Goal: Task Accomplishment & Management: Manage account settings

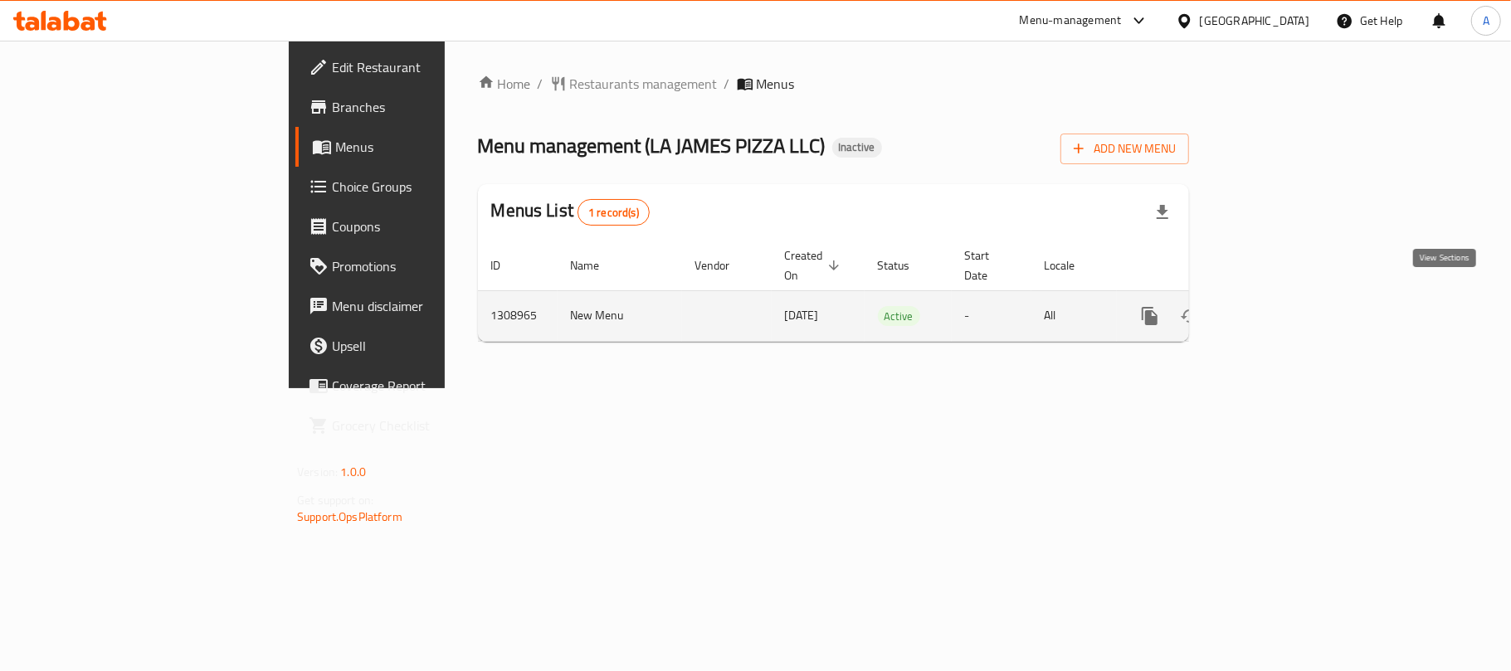
click at [1277, 309] on icon "enhanced table" at bounding box center [1269, 316] width 15 height 15
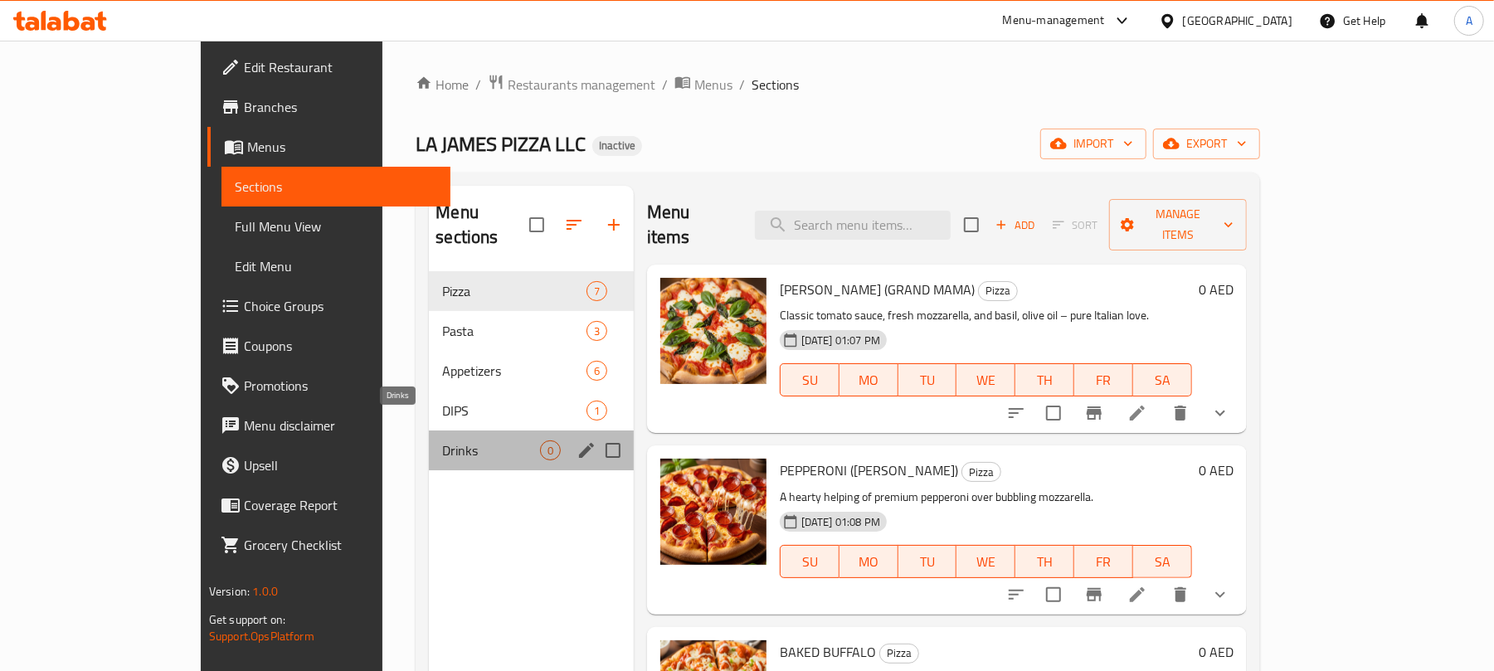
click at [442, 441] on span "Drinks" at bounding box center [490, 451] width 97 height 20
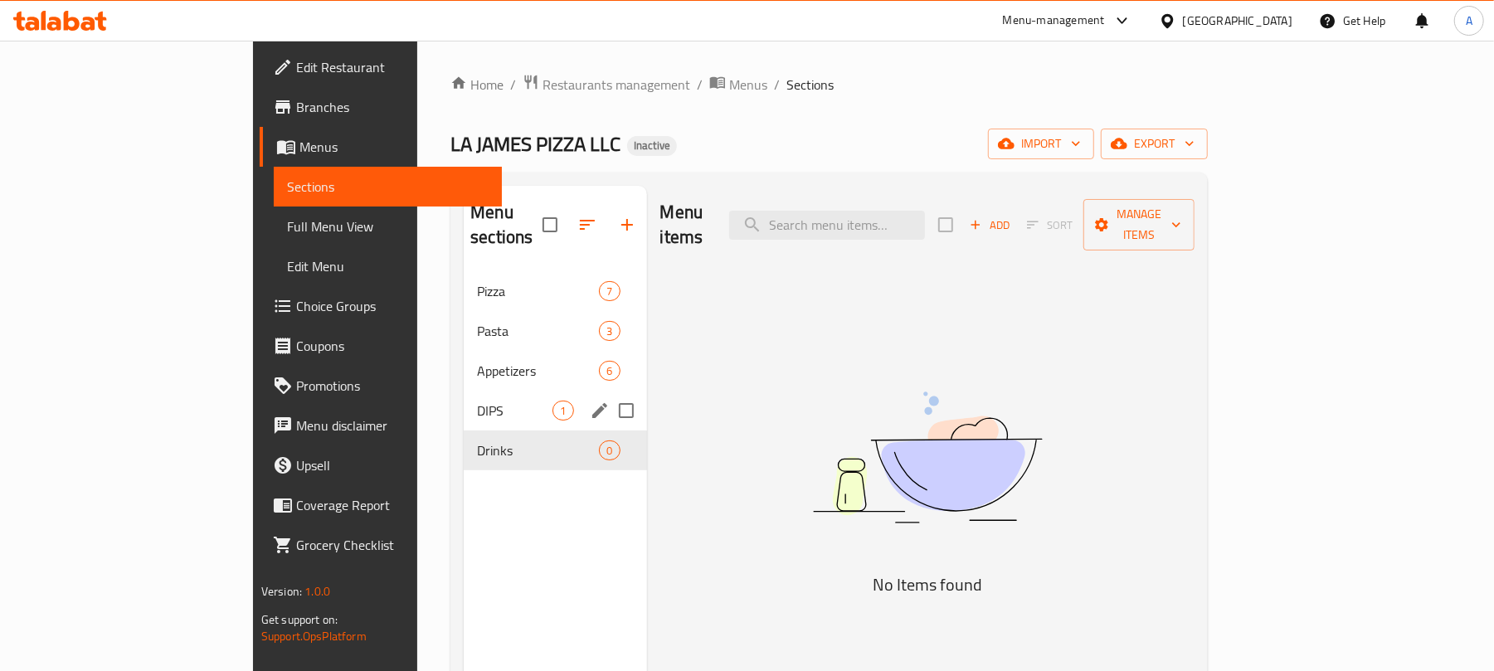
click at [464, 402] on div "DIPS 1" at bounding box center [555, 411] width 183 height 40
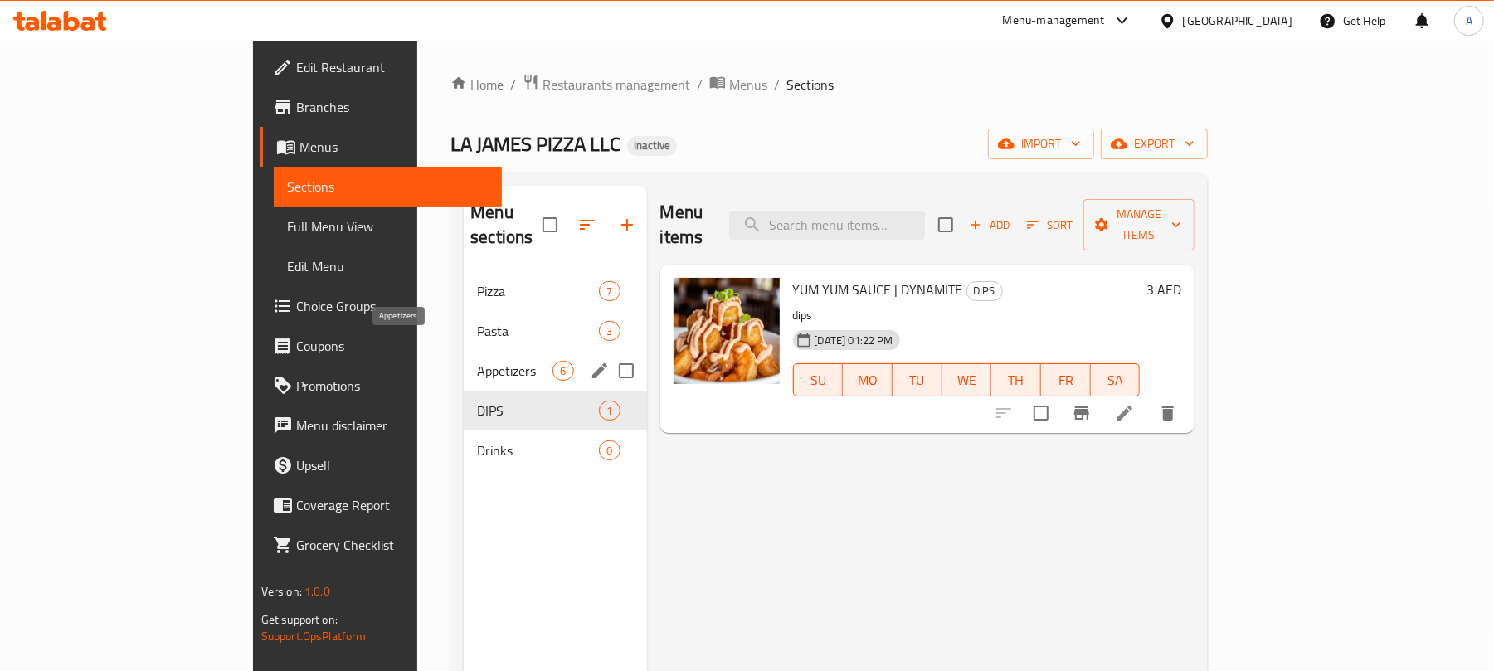
click at [477, 361] on span "Appetizers" at bounding box center [515, 371] width 76 height 20
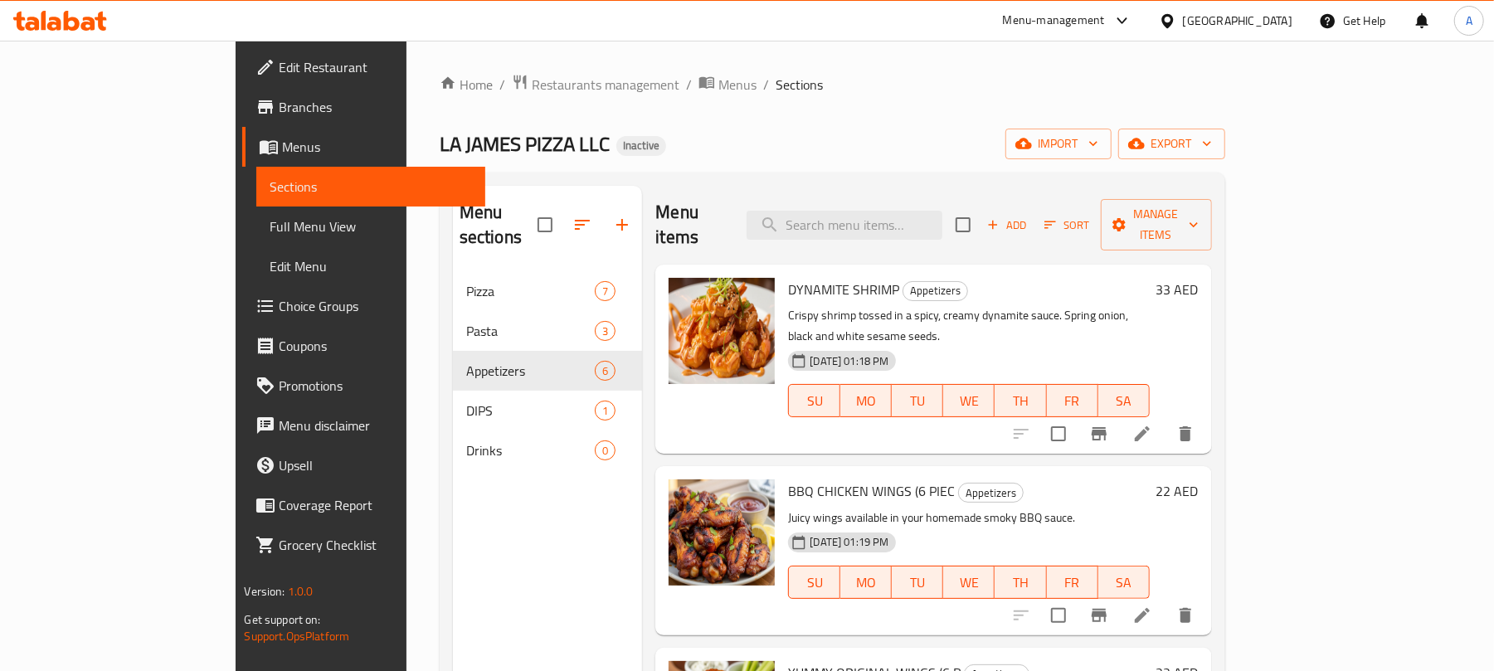
drag, startPoint x: 1352, startPoint y: 0, endPoint x: 408, endPoint y: 505, distance: 1069.9
click at [453, 505] on div "Menu sections Pizza 7 Pasta 3 Appetizers 6 DIPS 1 Drinks 0" at bounding box center [548, 521] width 190 height 671
click at [270, 231] on span "Full Menu View" at bounding box center [371, 227] width 202 height 20
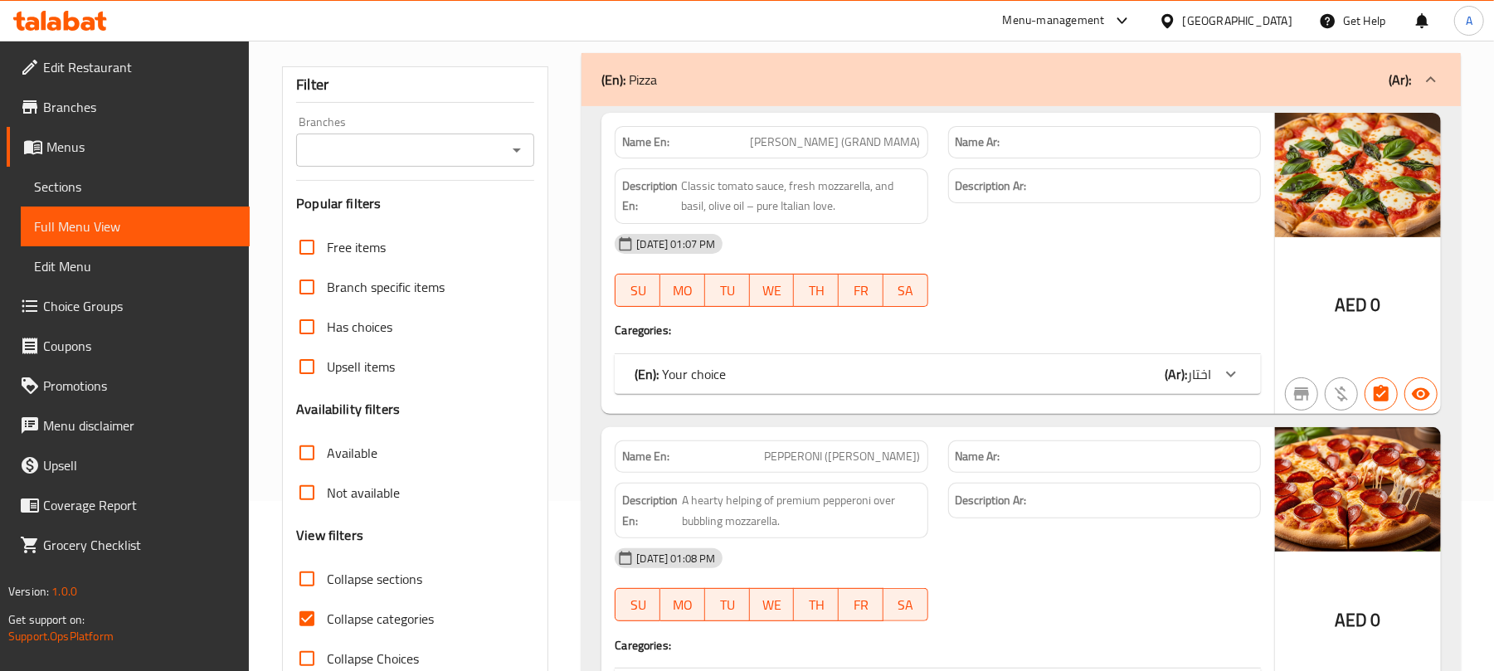
scroll to position [332, 0]
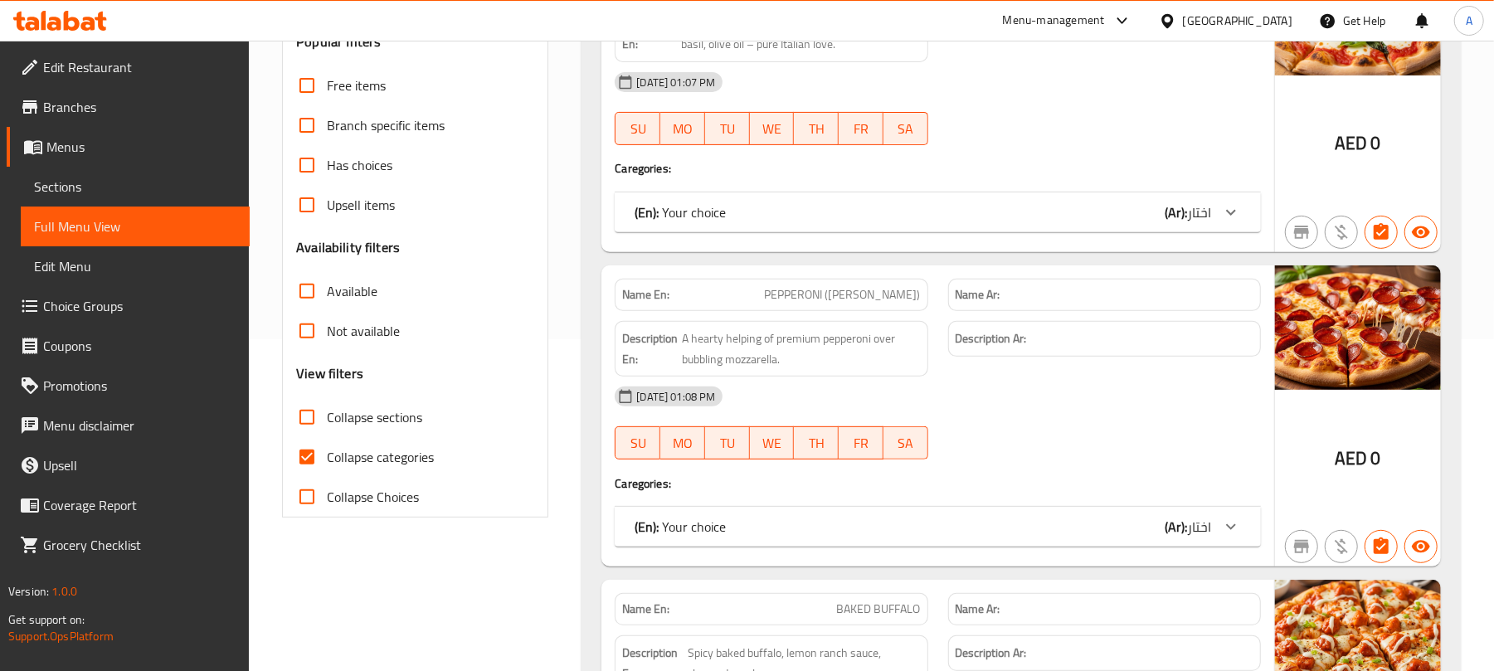
click at [336, 456] on span "Collapse categories" at bounding box center [380, 457] width 107 height 20
click at [327, 456] on input "Collapse categories" at bounding box center [307, 457] width 40 height 40
checkbox input "false"
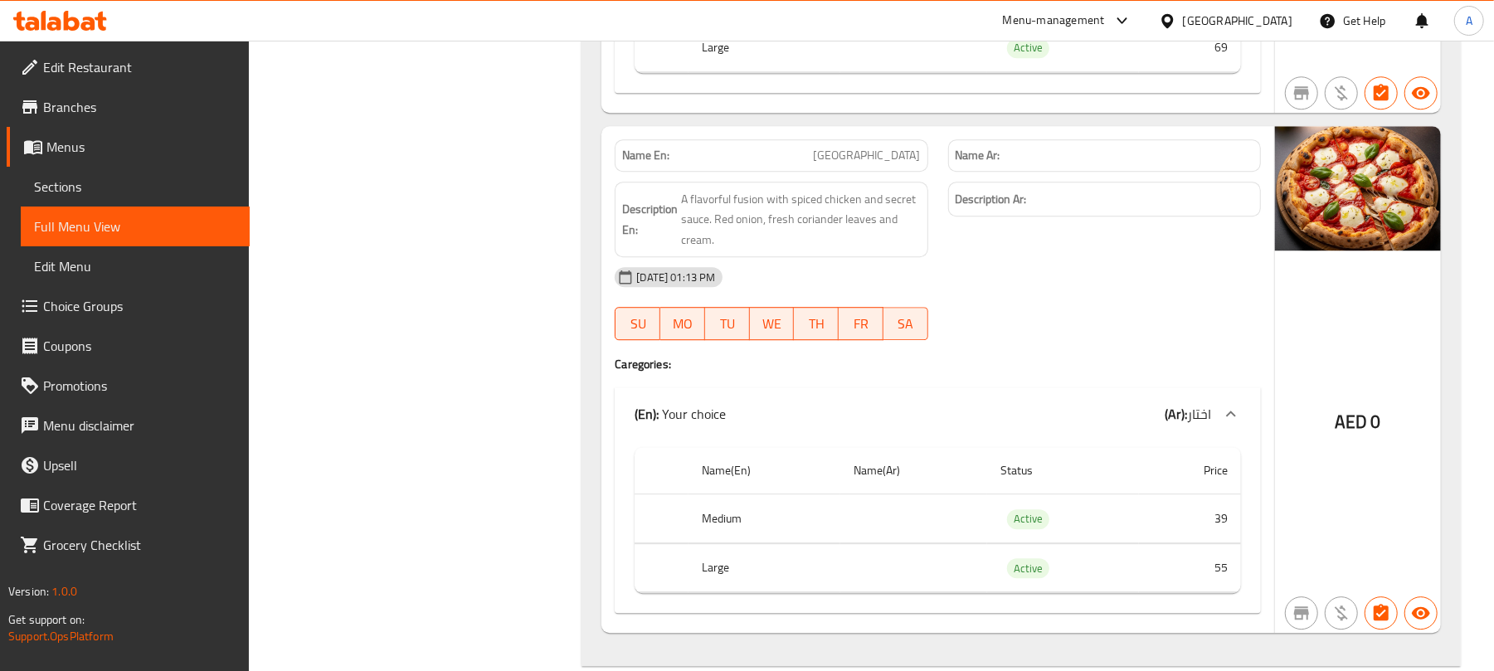
scroll to position [3031, 0]
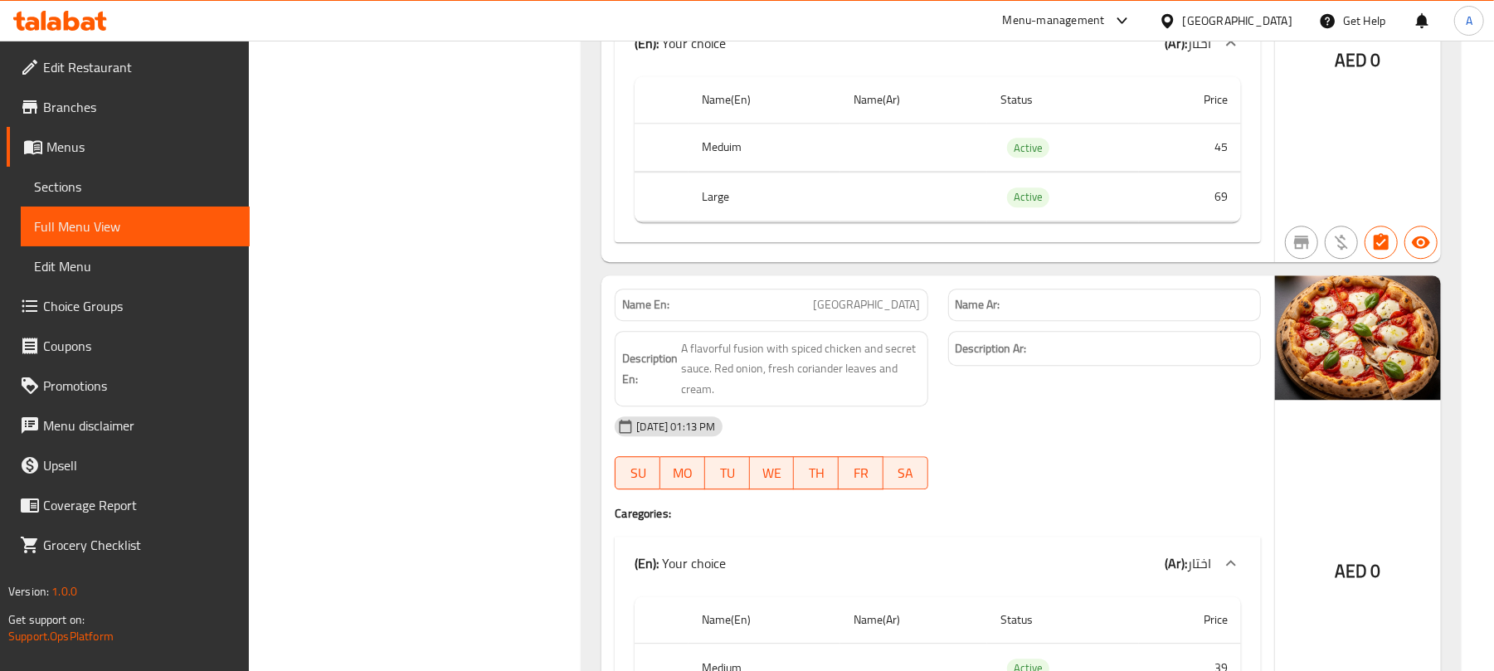
click at [147, 58] on span "Edit Restaurant" at bounding box center [139, 67] width 193 height 20
